Goal: Information Seeking & Learning: Learn about a topic

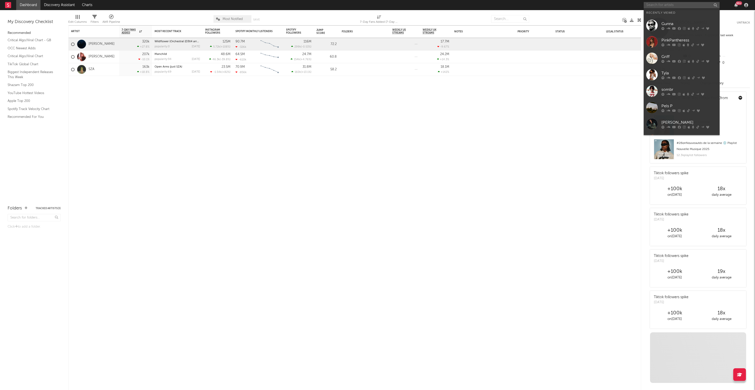
click at [660, 4] on input "text" at bounding box center [681, 5] width 76 height 6
type input "Gunna"
click at [673, 14] on div "Gunna" at bounding box center [689, 15] width 56 height 6
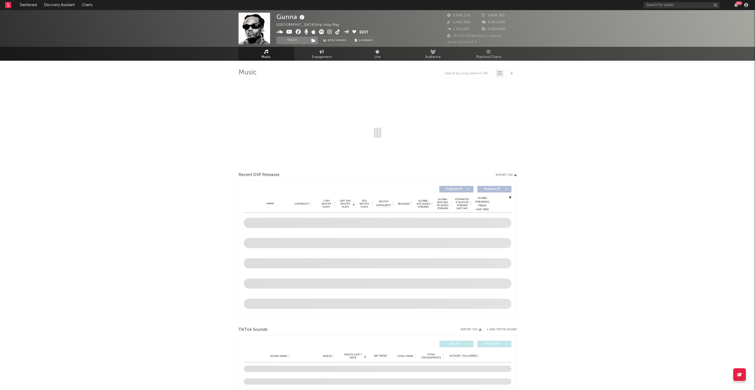
select select "6m"
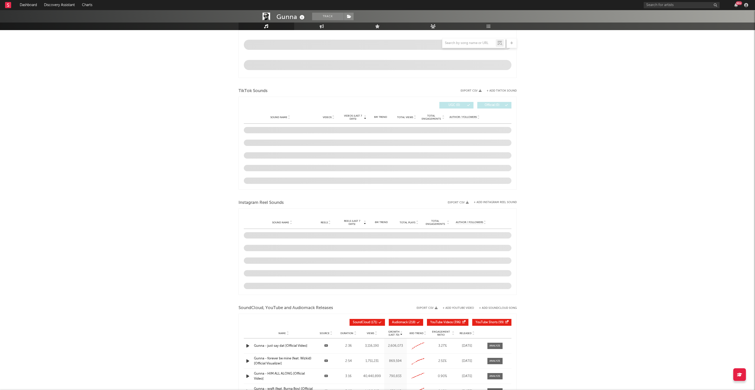
scroll to position [280, 0]
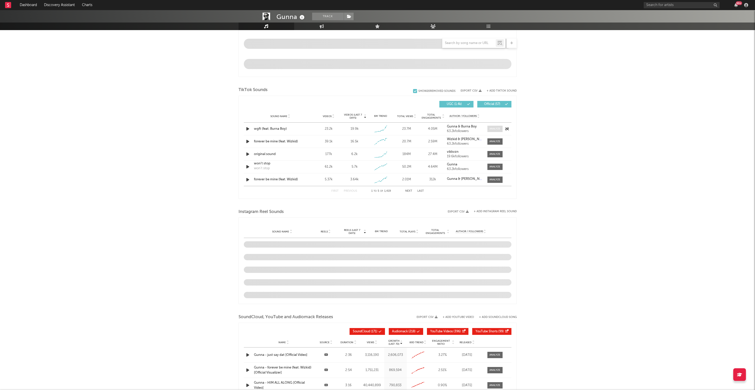
click at [493, 129] on div at bounding box center [494, 129] width 11 height 4
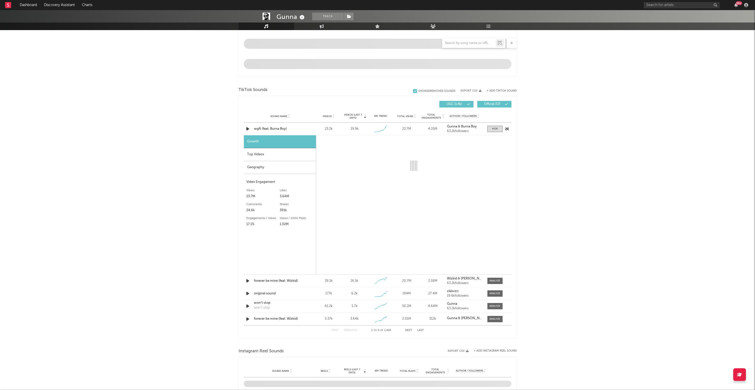
select select "1w"
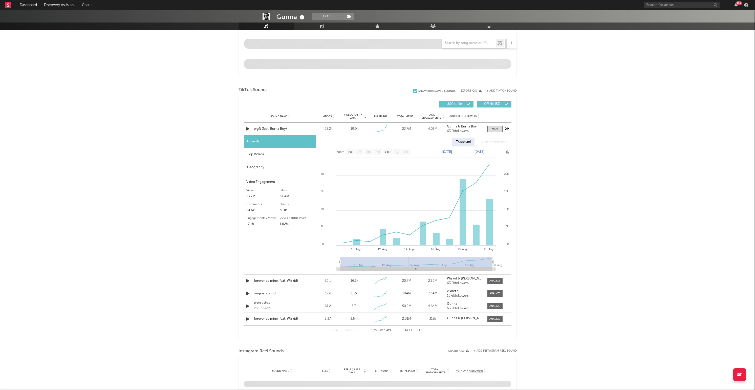
scroll to position [295, 0]
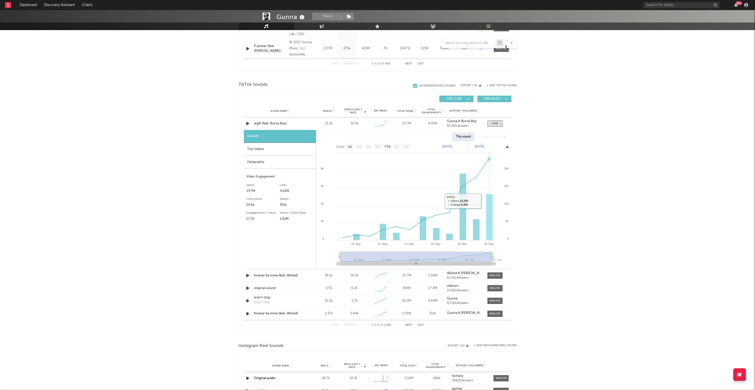
click at [490, 200] on rect at bounding box center [489, 217] width 7 height 46
click at [258, 121] on div "Sound Name wgft (feat. Burna Boy) Videos 23.2k Videos (last 7 days) 19.9k Weekl…" at bounding box center [377, 123] width 267 height 12
click at [260, 122] on div "wgft (feat. Burna Boy)" at bounding box center [280, 123] width 53 height 5
